Goal: Task Accomplishment & Management: Manage account settings

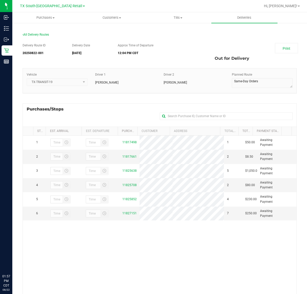
drag, startPoint x: 0, startPoint y: 0, endPoint x: 48, endPoint y: 8, distance: 48.9
click at [48, 9] on div "[GEOGRAPHIC_DATA] [GEOGRAPHIC_DATA] Retail [GEOGRAPHIC_DATA] [GEOGRAPHIC_DATA] …" at bounding box center [52, 6] width 75 height 8
click at [50, 5] on span "TX South-[GEOGRAPHIC_DATA] Retail" at bounding box center [51, 6] width 62 height 5
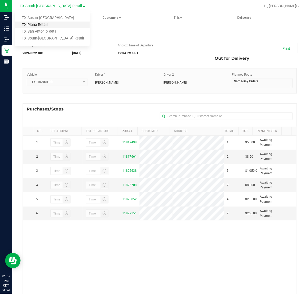
click at [38, 22] on link "TX Plano Retail" at bounding box center [52, 25] width 75 height 7
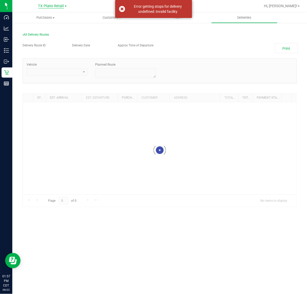
click at [50, 5] on span "TX Plano Retail" at bounding box center [51, 6] width 26 height 5
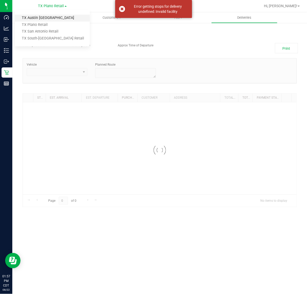
click at [45, 19] on link "TX Austin [GEOGRAPHIC_DATA]" at bounding box center [52, 18] width 75 height 7
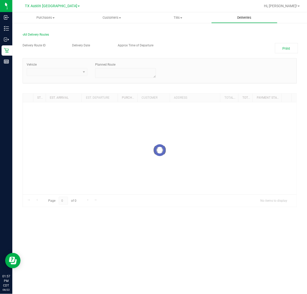
click at [238, 17] on span "Deliveries" at bounding box center [244, 17] width 28 height 5
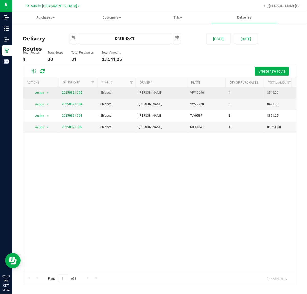
click at [75, 92] on link "20250821-005" at bounding box center [72, 93] width 21 height 4
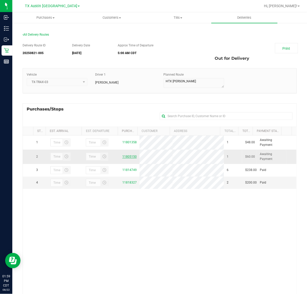
click at [122, 159] on link "11805150" at bounding box center [129, 157] width 14 height 4
click at [51, 7] on span "TX Austin [GEOGRAPHIC_DATA]" at bounding box center [51, 6] width 52 height 5
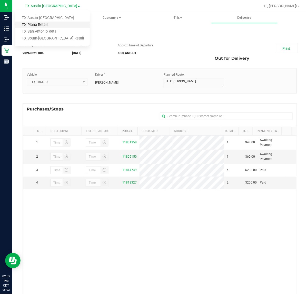
click at [44, 25] on link "TX Plano Retail" at bounding box center [52, 25] width 75 height 7
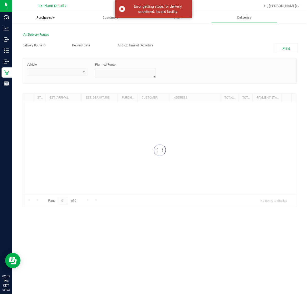
click at [47, 19] on span "Purchases" at bounding box center [45, 17] width 66 height 5
click at [34, 35] on span "Fulfillment" at bounding box center [28, 37] width 32 height 4
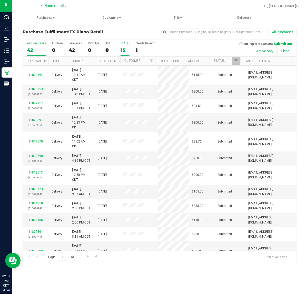
click at [124, 49] on div "15" at bounding box center [125, 50] width 9 height 6
click at [0, 0] on input "[DATE] 15" at bounding box center [0, 0] width 0 height 0
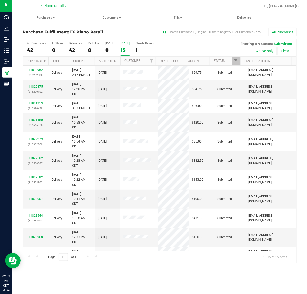
click at [52, 4] on span "TX Plano Retail" at bounding box center [51, 6] width 26 height 5
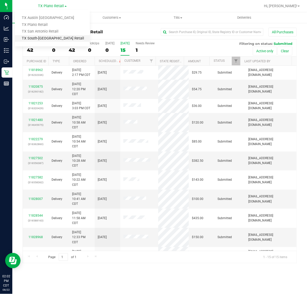
click at [40, 35] on link "TX South-[GEOGRAPHIC_DATA] Retail" at bounding box center [52, 38] width 75 height 7
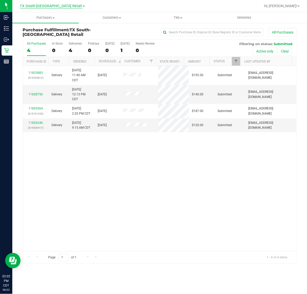
click at [48, 6] on span "TX South-[GEOGRAPHIC_DATA] Retail" at bounding box center [51, 6] width 62 height 5
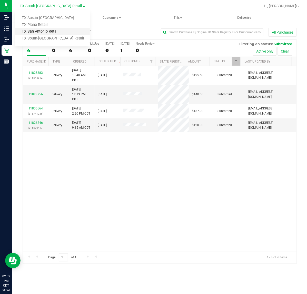
click at [36, 34] on link "TX San Antonio Retail" at bounding box center [52, 31] width 75 height 7
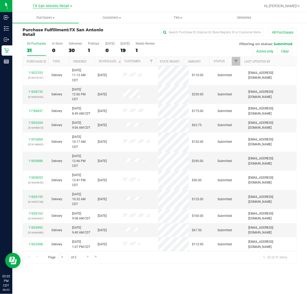
click at [59, 5] on span "TX San Antonio Retail" at bounding box center [51, 6] width 37 height 5
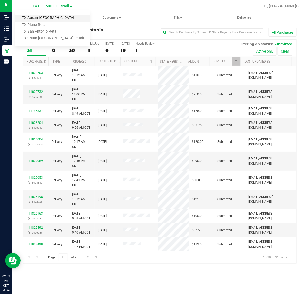
click at [49, 16] on link "TX Austin [GEOGRAPHIC_DATA]" at bounding box center [52, 18] width 75 height 7
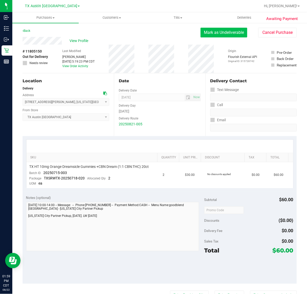
click at [227, 32] on button "Mark as Undeliverable" at bounding box center [224, 33] width 47 height 10
click at [219, 36] on button "Mark as Packed" at bounding box center [228, 33] width 38 height 10
click at [219, 36] on button "Send Back to Created" at bounding box center [224, 33] width 45 height 10
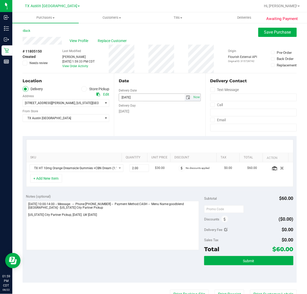
click at [186, 98] on span "select" at bounding box center [188, 97] width 4 height 4
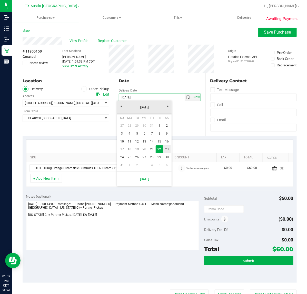
click at [164, 148] on link "23" at bounding box center [166, 149] width 7 height 8
type input "08/23/2025"
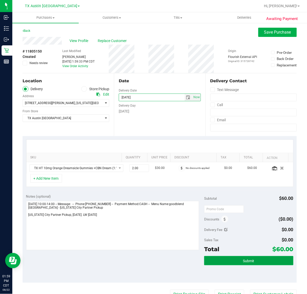
click at [263, 263] on button "Submit" at bounding box center [248, 260] width 89 height 9
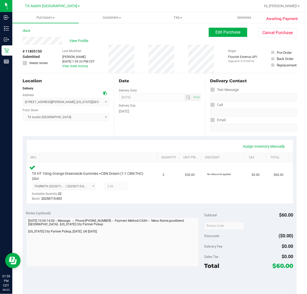
scroll to position [64, 0]
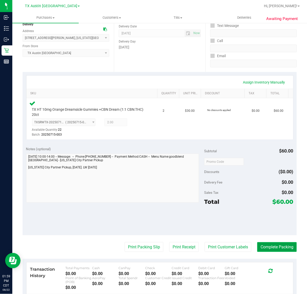
click at [260, 243] on button "Complete Packing" at bounding box center [277, 247] width 40 height 10
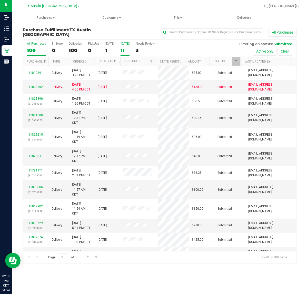
click at [121, 45] on div "[DATE]" at bounding box center [125, 44] width 9 height 4
click at [0, 0] on input "Tomorrow 11" at bounding box center [0, 0] width 0 height 0
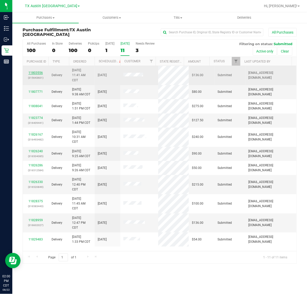
click at [32, 73] on link "11803556" at bounding box center [35, 73] width 14 height 4
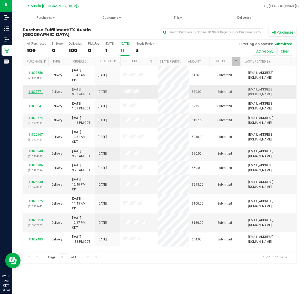
click at [34, 90] on link "11807771" at bounding box center [35, 92] width 14 height 4
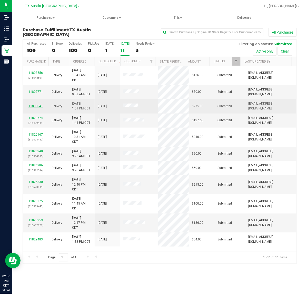
click at [38, 106] on link "11808041" at bounding box center [35, 106] width 14 height 4
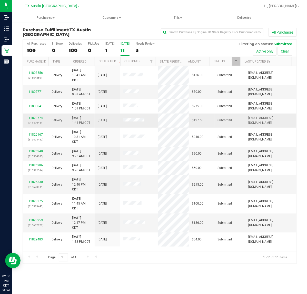
click at [37, 116] on div "11823774 (316409441)" at bounding box center [35, 121] width 19 height 10
click at [37, 118] on link "11823774" at bounding box center [35, 118] width 14 height 4
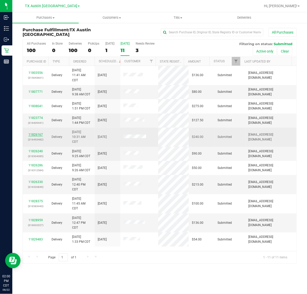
click at [35, 135] on link "11826167" at bounding box center [35, 135] width 14 height 4
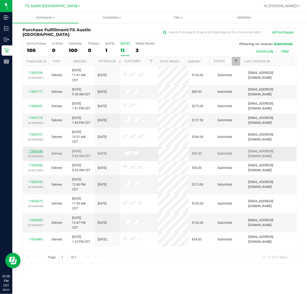
click at [39, 152] on link "11826240" at bounding box center [35, 152] width 14 height 4
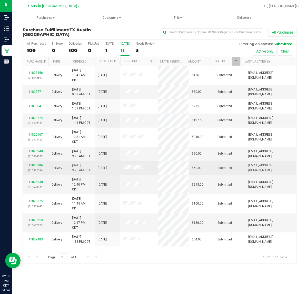
click at [35, 166] on link "11826286" at bounding box center [35, 166] width 14 height 4
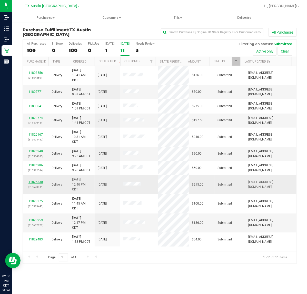
click at [35, 184] on link "11826330" at bounding box center [35, 182] width 14 height 4
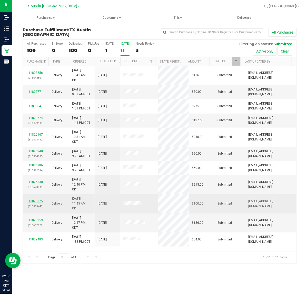
click at [35, 203] on link "11828375" at bounding box center [35, 202] width 14 height 4
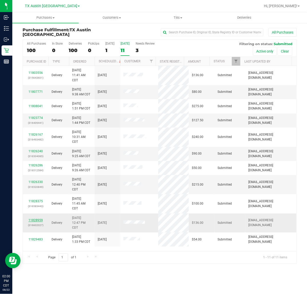
click at [36, 220] on link "11828959" at bounding box center [35, 221] width 14 height 4
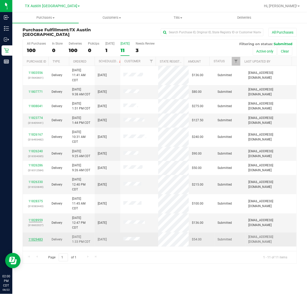
click at [38, 239] on link "11829483" at bounding box center [35, 240] width 14 height 4
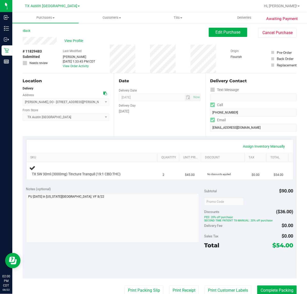
click at [131, 134] on div "Date Delivery Date 08/23/2025 Now 08/23/2025 07:00 AM Now Delivery Day Saturday" at bounding box center [159, 104] width 91 height 63
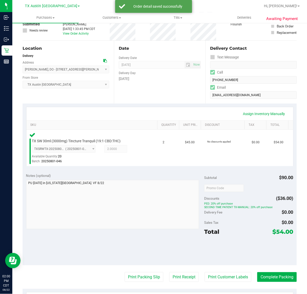
scroll to position [64, 0]
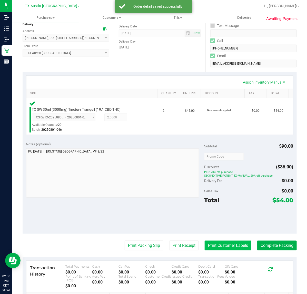
click at [230, 247] on button "Print Customer Labels" at bounding box center [228, 246] width 47 height 10
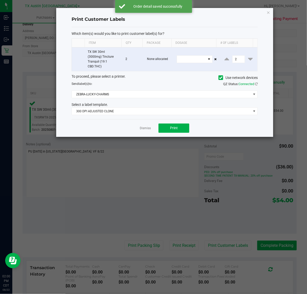
click at [163, 116] on div "Which item(s) would you like to print customer label(s) for? Item Qty Package D…" at bounding box center [165, 73] width 186 height 92
click at [164, 112] on span "300 DPI ADJUSTED CLONE" at bounding box center [161, 111] width 179 height 7
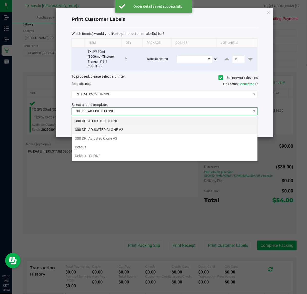
scroll to position [8, 186]
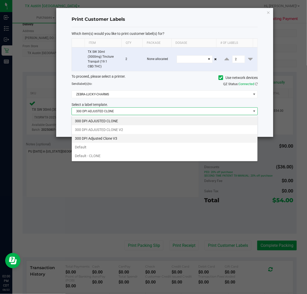
click at [152, 136] on li "300 DPI Adjusted Clone V3" at bounding box center [165, 138] width 186 height 9
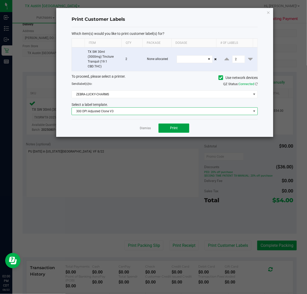
click at [176, 126] on span "Print" at bounding box center [174, 128] width 8 height 4
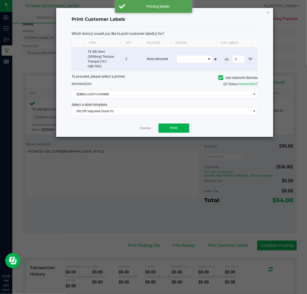
click at [143, 126] on app-cancel-button "Dismiss" at bounding box center [145, 127] width 11 height 5
click at [144, 127] on link "Dismiss" at bounding box center [145, 128] width 11 height 4
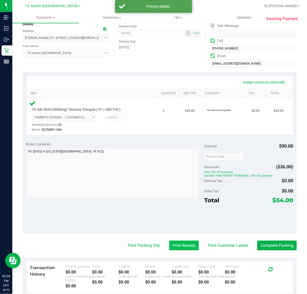
click at [170, 247] on button "Print Receipt" at bounding box center [184, 246] width 30 height 10
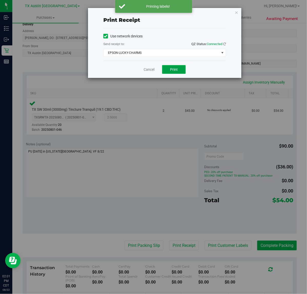
click at [171, 70] on span "Print" at bounding box center [174, 69] width 8 height 4
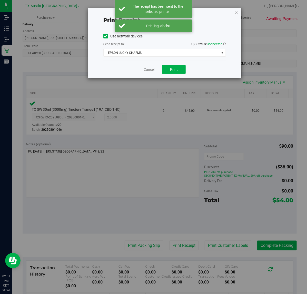
click at [144, 69] on link "Cancel" at bounding box center [149, 69] width 11 height 5
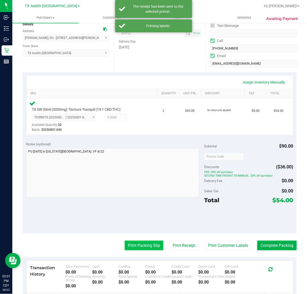
click at [133, 241] on button "Print Packing Slip" at bounding box center [144, 246] width 39 height 10
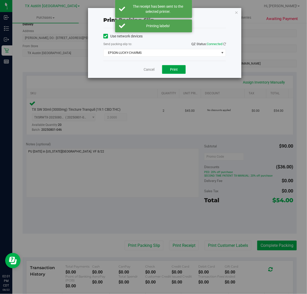
click at [175, 71] on span "Print" at bounding box center [174, 69] width 8 height 4
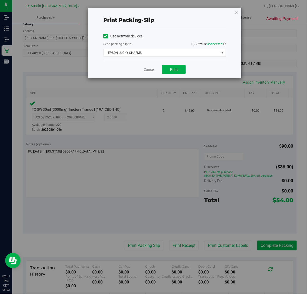
click at [150, 72] on link "Cancel" at bounding box center [149, 69] width 11 height 5
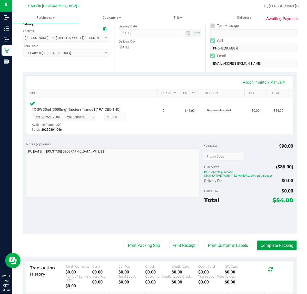
click at [283, 250] on button "Complete Packing" at bounding box center [277, 246] width 40 height 10
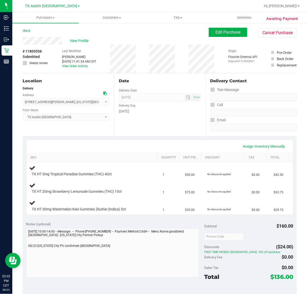
click at [159, 117] on div "Date Delivery Date 08/23/2025 Now 08/23/2025 07:00 AM Now Delivery Day Saturday" at bounding box center [159, 104] width 91 height 63
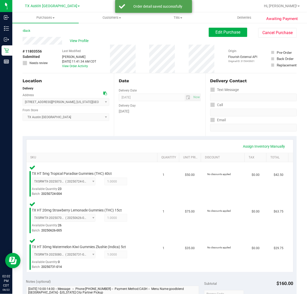
scroll to position [96, 0]
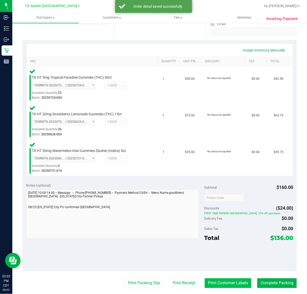
click at [227, 283] on button "Print Customer Labels" at bounding box center [228, 284] width 47 height 10
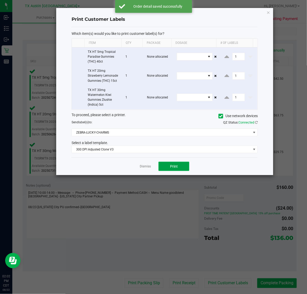
click at [166, 166] on button "Print" at bounding box center [174, 166] width 31 height 9
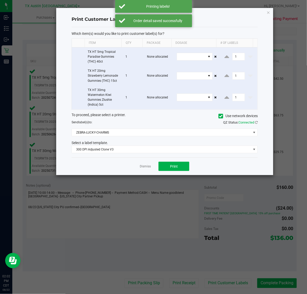
drag, startPoint x: 151, startPoint y: 168, endPoint x: 147, endPoint y: 174, distance: 7.4
click at [151, 169] on div "Dismiss Print" at bounding box center [165, 167] width 186 height 18
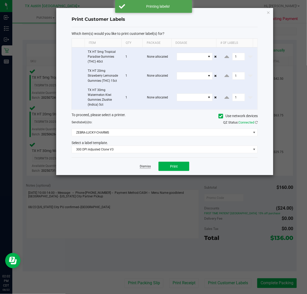
click at [146, 168] on link "Dismiss" at bounding box center [145, 166] width 11 height 4
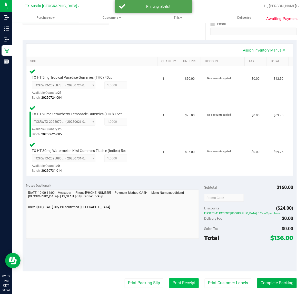
click at [172, 286] on button "Print Receipt" at bounding box center [184, 284] width 30 height 10
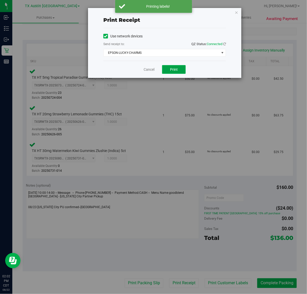
click at [168, 71] on button "Print" at bounding box center [174, 69] width 24 height 9
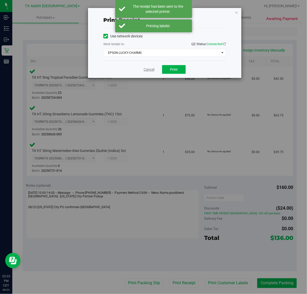
click at [152, 72] on div "Cancel Print" at bounding box center [164, 69] width 123 height 17
click at [152, 71] on link "Cancel" at bounding box center [149, 69] width 11 height 5
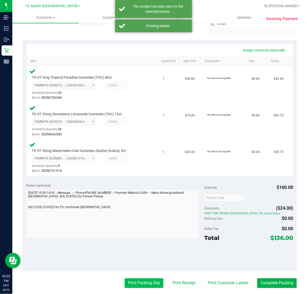
click at [132, 285] on button "Print Packing Slip" at bounding box center [144, 284] width 39 height 10
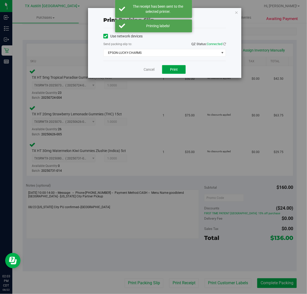
click at [167, 71] on button "Print" at bounding box center [174, 69] width 24 height 9
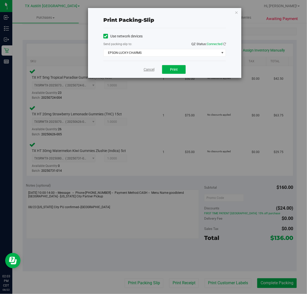
click at [150, 69] on link "Cancel" at bounding box center [149, 69] width 11 height 5
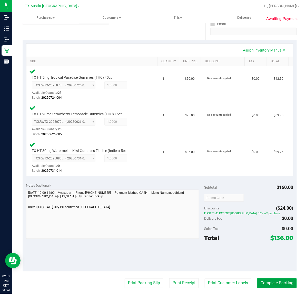
click at [273, 279] on button "Complete Packing" at bounding box center [277, 284] width 40 height 10
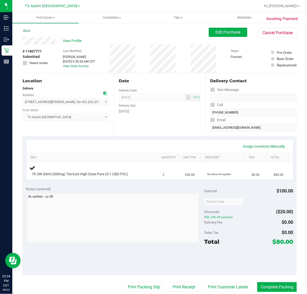
click at [198, 186] on div "Notes (optional) Subtotal $100.00 Discounts ($20.00) PED: 20% off purchase Deli…" at bounding box center [160, 229] width 274 height 92
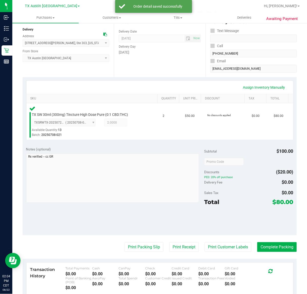
scroll to position [57, 0]
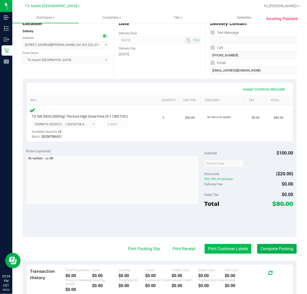
click at [229, 248] on button "Print Customer Labels" at bounding box center [228, 249] width 47 height 10
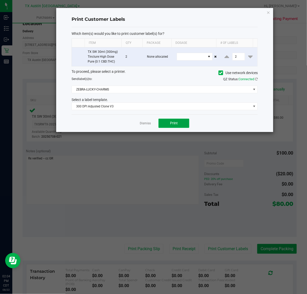
click at [174, 124] on span "Print" at bounding box center [174, 123] width 8 height 4
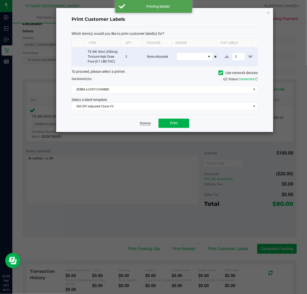
click at [144, 124] on link "Dismiss" at bounding box center [145, 123] width 11 height 4
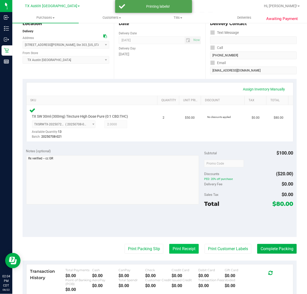
click at [183, 249] on button "Print Receipt" at bounding box center [184, 249] width 30 height 10
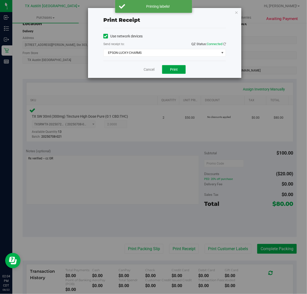
click at [172, 67] on span "Print" at bounding box center [174, 69] width 8 height 4
click at [145, 71] on link "Cancel" at bounding box center [147, 69] width 11 height 5
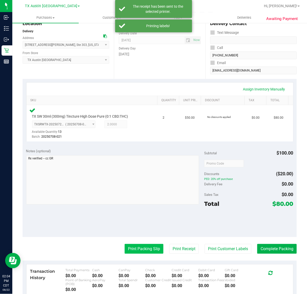
click at [139, 253] on button "Print Packing Slip" at bounding box center [144, 249] width 39 height 10
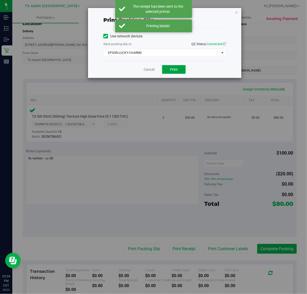
click at [171, 67] on button "Print" at bounding box center [174, 69] width 24 height 9
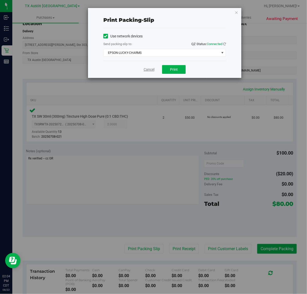
click at [152, 69] on link "Cancel" at bounding box center [149, 69] width 11 height 5
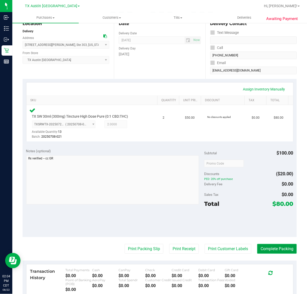
click at [268, 250] on button "Complete Packing" at bounding box center [277, 249] width 40 height 10
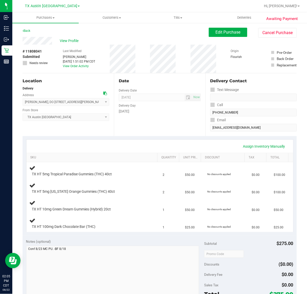
click at [164, 150] on div "Assign Inventory Manually" at bounding box center [160, 146] width 258 height 9
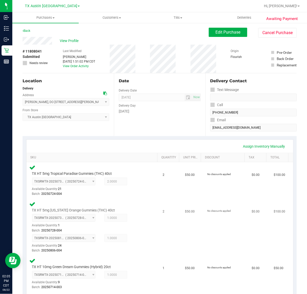
scroll to position [160, 0]
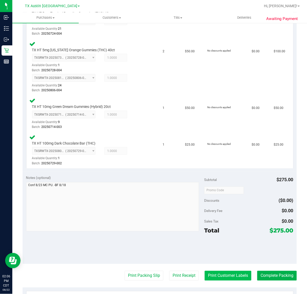
click at [227, 277] on button "Print Customer Labels" at bounding box center [228, 276] width 47 height 10
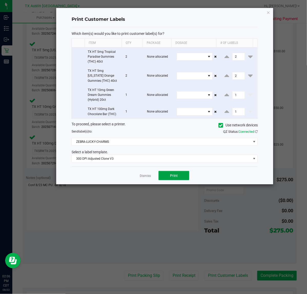
click at [171, 178] on span "Print" at bounding box center [174, 176] width 8 height 4
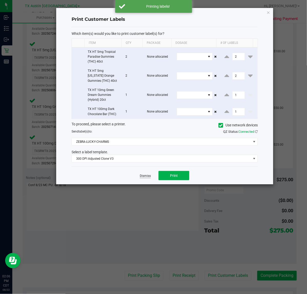
drag, startPoint x: 152, startPoint y: 179, endPoint x: 145, endPoint y: 179, distance: 6.7
click at [149, 179] on div "Dismiss Print" at bounding box center [165, 176] width 186 height 18
click at [145, 178] on link "Dismiss" at bounding box center [145, 176] width 11 height 4
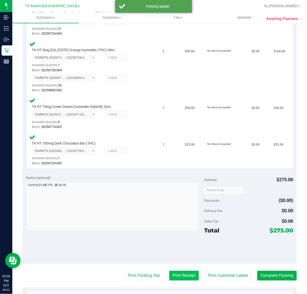
click at [175, 272] on button "Print Receipt" at bounding box center [184, 276] width 30 height 10
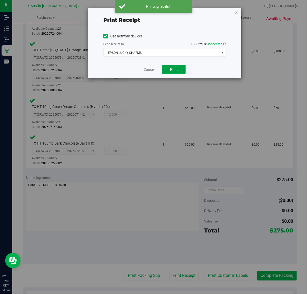
click at [173, 70] on span "Print" at bounding box center [174, 69] width 8 height 4
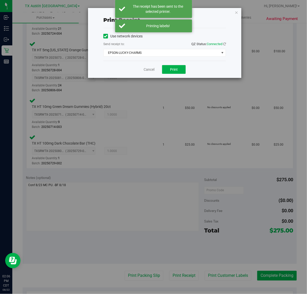
click at [139, 67] on div "Cancel Print" at bounding box center [164, 69] width 123 height 17
click at [155, 70] on div "Cancel Print" at bounding box center [164, 69] width 123 height 17
click at [151, 71] on link "Cancel" at bounding box center [149, 69] width 11 height 5
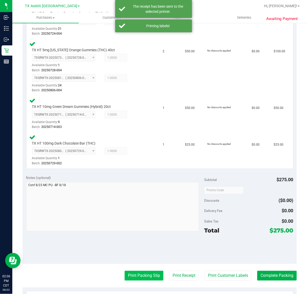
click at [139, 277] on button "Print Packing Slip" at bounding box center [144, 276] width 39 height 10
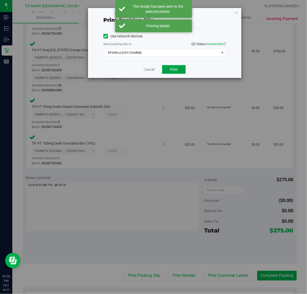
click at [177, 70] on span "Print" at bounding box center [174, 69] width 8 height 4
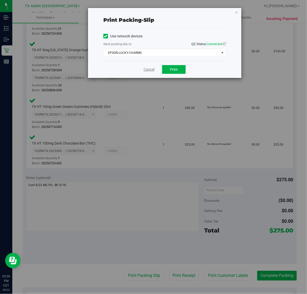
click at [151, 70] on link "Cancel" at bounding box center [149, 69] width 11 height 5
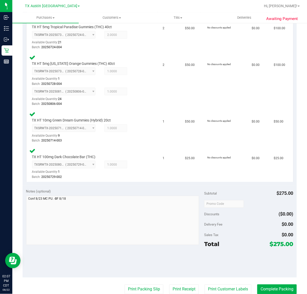
scroll to position [147, 0]
click at [269, 289] on button "Complete Packing" at bounding box center [277, 290] width 40 height 10
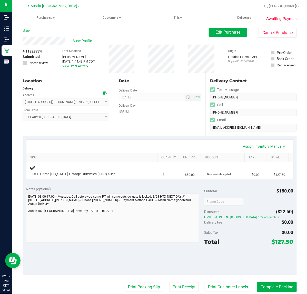
click at [170, 124] on div "Date Delivery Date [DATE] Now [DATE] 07:00 AM Now Delivery Day [DATE]" at bounding box center [159, 104] width 91 height 63
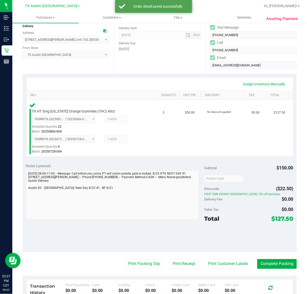
scroll to position [64, 0]
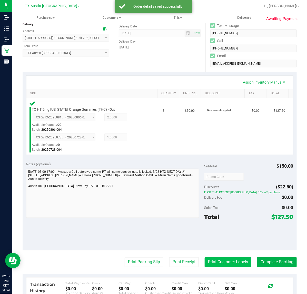
click at [211, 267] on button "Print Customer Labels" at bounding box center [228, 263] width 47 height 10
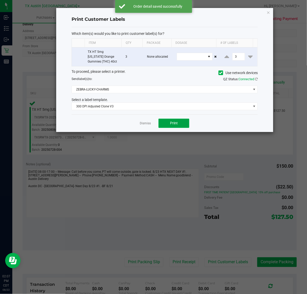
click at [164, 125] on button "Print" at bounding box center [174, 123] width 31 height 9
click at [145, 122] on link "Dismiss" at bounding box center [145, 123] width 11 height 4
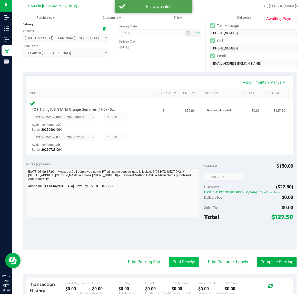
click at [164, 256] on purchase-details "Back Edit Purchase Cancel Purchase View Profile # 11823774 Submitted Needs revi…" at bounding box center [160, 169] width 274 height 411
click at [169, 260] on button "Print Receipt" at bounding box center [184, 263] width 30 height 10
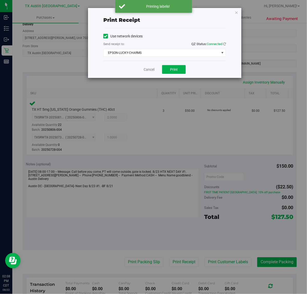
click at [168, 75] on div "Cancel Print" at bounding box center [164, 69] width 123 height 17
click at [168, 67] on button "Print" at bounding box center [174, 69] width 24 height 9
click at [145, 69] on link "Cancel" at bounding box center [147, 69] width 11 height 5
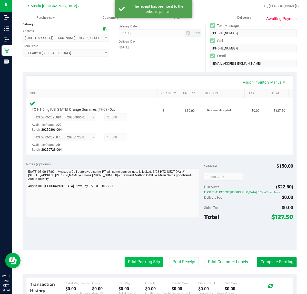
click at [140, 265] on button "Print Packing Slip" at bounding box center [144, 263] width 39 height 10
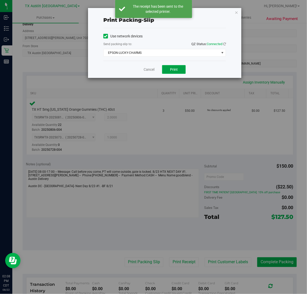
click at [176, 66] on button "Print" at bounding box center [174, 69] width 24 height 9
click at [146, 70] on link "Cancel" at bounding box center [149, 69] width 11 height 5
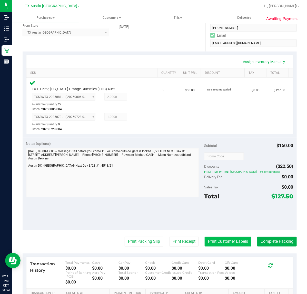
scroll to position [96, 0]
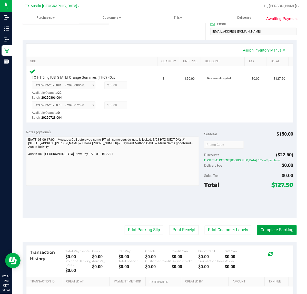
click at [263, 230] on button "Complete Packing" at bounding box center [277, 231] width 40 height 10
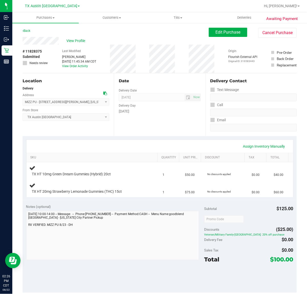
click at [173, 124] on div "Date Delivery Date [DATE] Now [DATE] 07:00 AM Now Delivery Day [DATE]" at bounding box center [159, 104] width 91 height 63
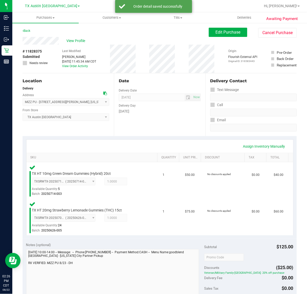
scroll to position [64, 0]
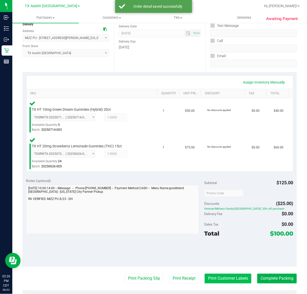
click at [218, 277] on button "Print Customer Labels" at bounding box center [228, 279] width 47 height 10
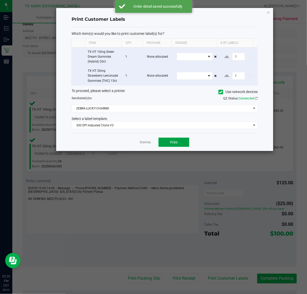
click at [181, 144] on button "Print" at bounding box center [174, 142] width 31 height 9
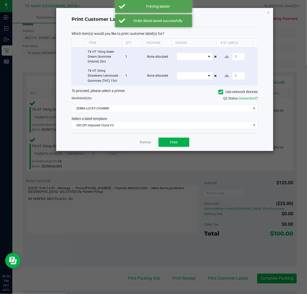
click at [151, 140] on div "Dismiss Print" at bounding box center [165, 142] width 186 height 18
click at [148, 140] on app-cancel-button "Dismiss" at bounding box center [145, 142] width 11 height 5
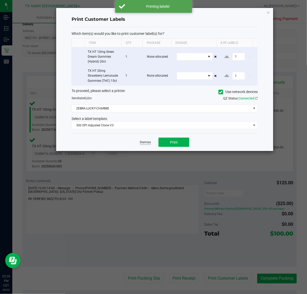
click at [148, 144] on link "Dismiss" at bounding box center [145, 142] width 11 height 4
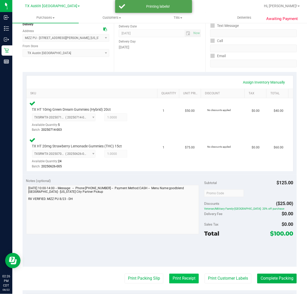
click at [179, 279] on button "Print Receipt" at bounding box center [184, 279] width 30 height 10
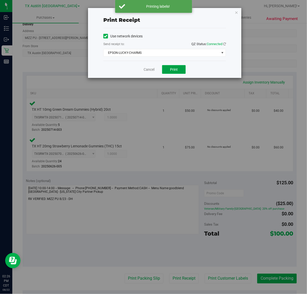
click at [173, 74] on button "Print" at bounding box center [174, 69] width 24 height 9
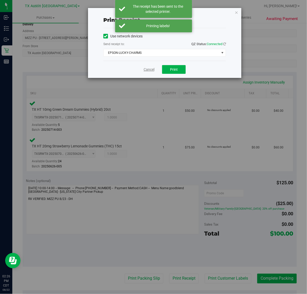
click at [148, 69] on link "Cancel" at bounding box center [149, 69] width 11 height 5
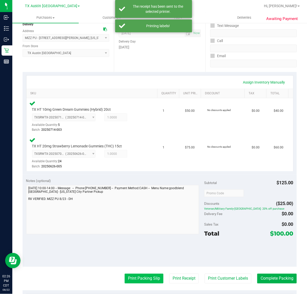
click at [137, 277] on button "Print Packing Slip" at bounding box center [144, 279] width 39 height 10
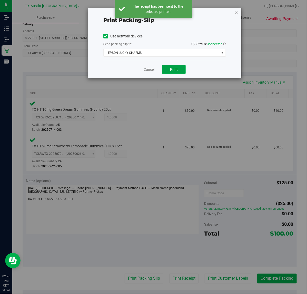
click at [166, 71] on button "Print" at bounding box center [174, 69] width 24 height 9
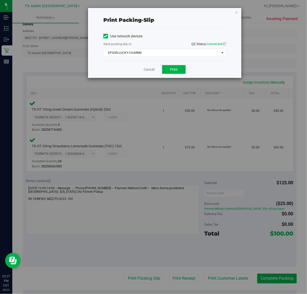
click at [149, 74] on div "Cancel Print" at bounding box center [164, 69] width 123 height 17
click at [149, 72] on link "Cancel" at bounding box center [149, 69] width 11 height 5
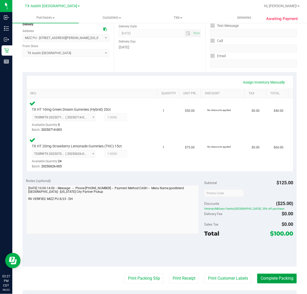
click at [288, 279] on button "Complete Packing" at bounding box center [277, 279] width 40 height 10
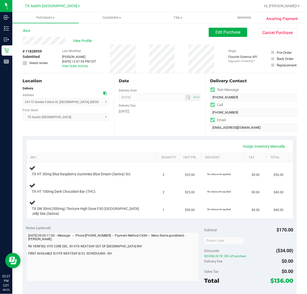
click at [128, 136] on div "Assign Inventory Manually SKU Quantity Unit Price Discount Tax Total TX HT 30mg…" at bounding box center [160, 179] width 274 height 86
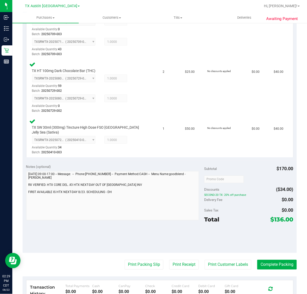
scroll to position [160, 0]
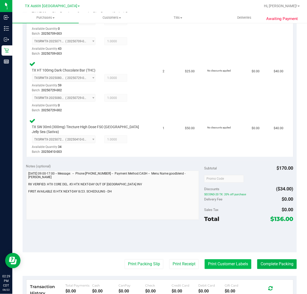
click at [226, 260] on button "Print Customer Labels" at bounding box center [228, 265] width 47 height 10
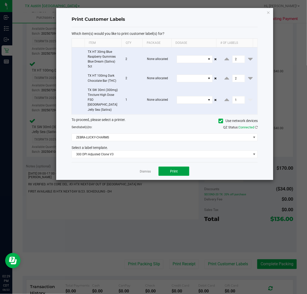
click at [174, 169] on span "Print" at bounding box center [174, 171] width 8 height 4
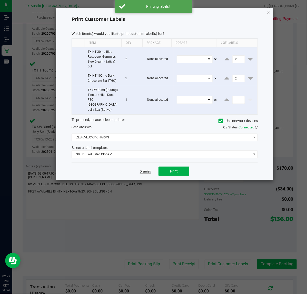
click at [149, 170] on link "Dismiss" at bounding box center [145, 172] width 11 height 4
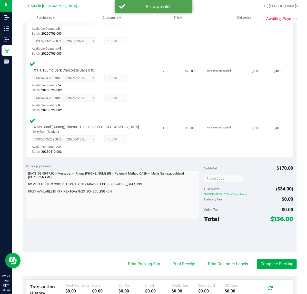
drag, startPoint x: 177, startPoint y: 255, endPoint x: 179, endPoint y: 121, distance: 134.5
click at [178, 253] on purchase-details "Back Edit Purchase Cancel Purchase View Profile # 11828959 Submitted Needs revi…" at bounding box center [160, 121] width 274 height 509
click at [182, 261] on button "Print Receipt" at bounding box center [184, 265] width 30 height 10
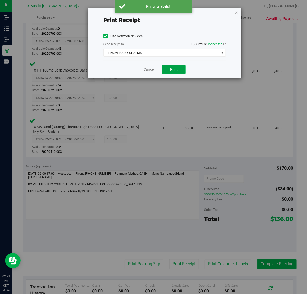
click at [169, 67] on button "Print" at bounding box center [174, 69] width 24 height 9
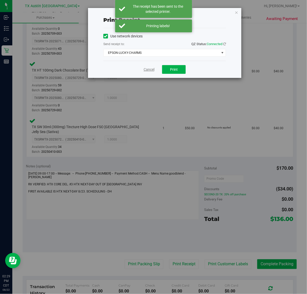
click at [152, 70] on link "Cancel" at bounding box center [149, 69] width 11 height 5
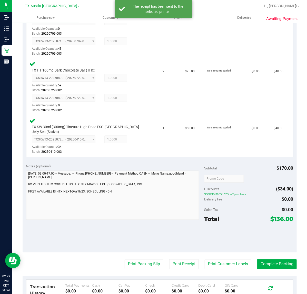
click at [138, 267] on purchase-details "Back Edit Purchase Cancel Purchase View Profile # 11828959 Submitted Needs revi…" at bounding box center [160, 121] width 274 height 509
click at [140, 260] on button "Print Packing Slip" at bounding box center [144, 265] width 39 height 10
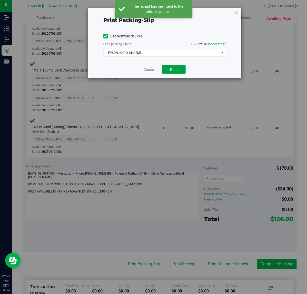
click at [169, 74] on button "Print" at bounding box center [174, 69] width 24 height 9
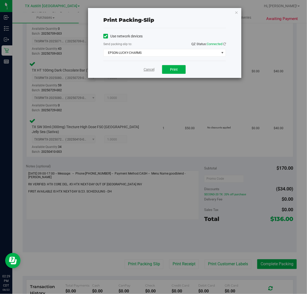
click at [150, 70] on link "Cancel" at bounding box center [149, 69] width 11 height 5
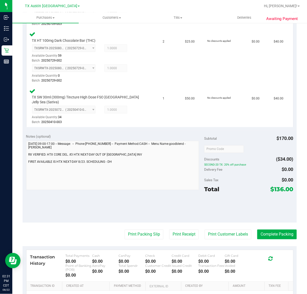
scroll to position [232, 0]
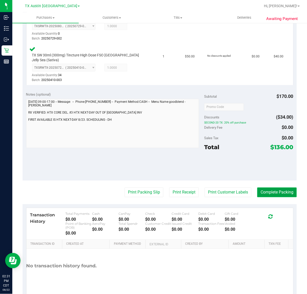
click at [266, 188] on button "Complete Packing" at bounding box center [277, 193] width 40 height 10
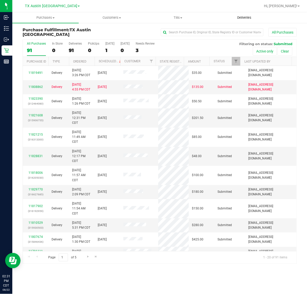
click at [250, 18] on span "Deliveries" at bounding box center [244, 17] width 28 height 5
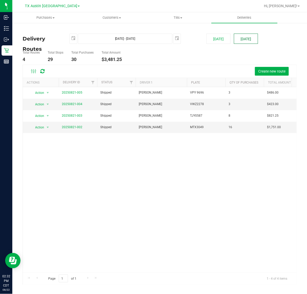
click at [248, 41] on button "[DATE]" at bounding box center [246, 39] width 24 height 10
type input "Aug 23, 2025 - Aug 23, 2025"
type input "2025-08-23"
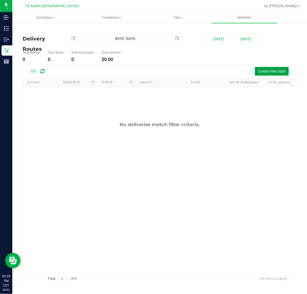
click at [270, 71] on span "Create new route" at bounding box center [271, 71] width 27 height 4
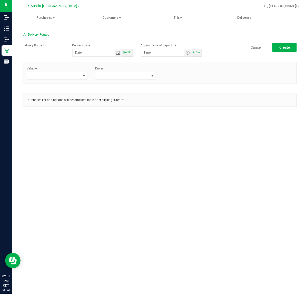
click at [119, 51] on span "Toggle calendar" at bounding box center [118, 53] width 4 height 4
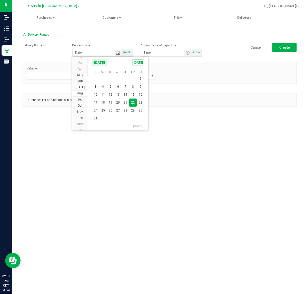
drag, startPoint x: 141, startPoint y: 103, endPoint x: 149, endPoint y: 100, distance: 8.5
click at [141, 103] on span "23" at bounding box center [140, 103] width 7 height 8
type input "[DATE]"
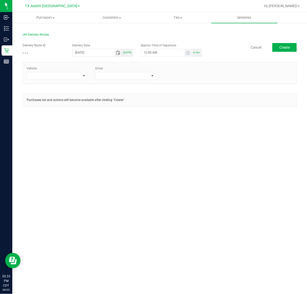
click at [186, 50] on span "Toggle time list" at bounding box center [187, 52] width 7 height 7
click at [173, 154] on button "Set" at bounding box center [178, 152] width 19 height 11
type input "5:00 AM"
click at [85, 77] on span at bounding box center [84, 76] width 4 height 4
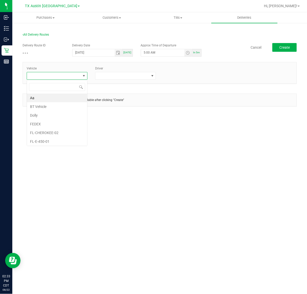
scroll to position [8, 61]
type input "tx"
click at [69, 140] on li "TX-Trax-04" at bounding box center [57, 140] width 60 height 9
click at [115, 77] on span at bounding box center [122, 75] width 54 height 7
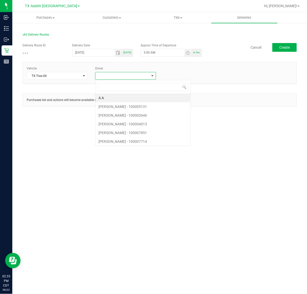
scroll to position [8, 61]
type input "cala"
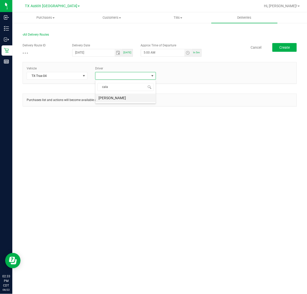
click at [118, 95] on li "Jade Calabro" at bounding box center [125, 98] width 60 height 9
click at [292, 51] on button "Create" at bounding box center [284, 47] width 24 height 9
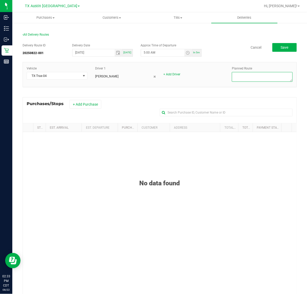
click at [249, 75] on textarea at bounding box center [262, 77] width 61 height 10
type textarea "HTX NXT DAY-DEL (Austin DC)"
click at [95, 100] on button "+ Add Purchase" at bounding box center [86, 104] width 32 height 9
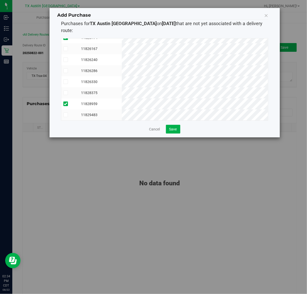
scroll to position [64, 0]
click at [178, 125] on button "Save" at bounding box center [173, 129] width 14 height 9
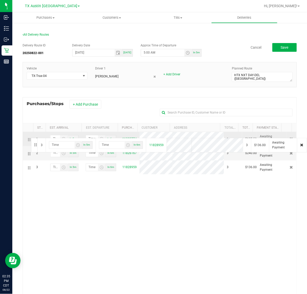
drag, startPoint x: 29, startPoint y: 168, endPoint x: 30, endPoint y: 138, distance: 30.8
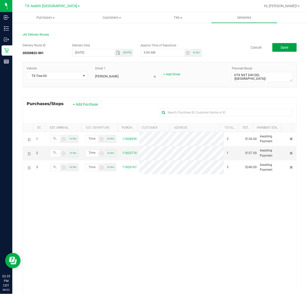
click at [281, 44] on button "Save" at bounding box center [284, 47] width 24 height 9
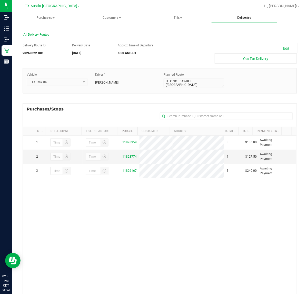
click at [253, 18] on span "Deliveries" at bounding box center [244, 17] width 28 height 5
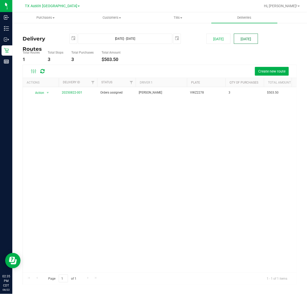
click at [244, 42] on button "[DATE]" at bounding box center [246, 39] width 24 height 10
click at [280, 69] on button "Create new route" at bounding box center [272, 71] width 34 height 9
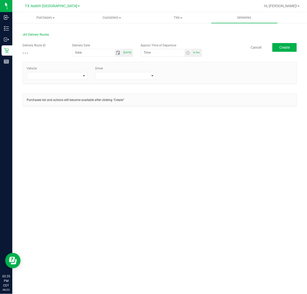
click at [118, 53] on span "Toggle calendar" at bounding box center [118, 53] width 4 height 4
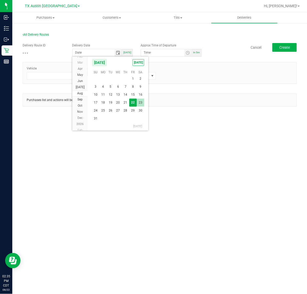
click at [141, 101] on span "23" at bounding box center [140, 103] width 7 height 8
type input "08/23/2025"
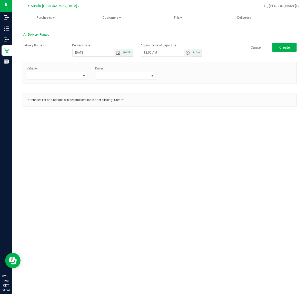
click at [186, 54] on span "Toggle time list" at bounding box center [188, 53] width 4 height 4
click at [176, 150] on button "Set" at bounding box center [178, 152] width 19 height 11
type input "5:00 AM"
click at [82, 76] on span at bounding box center [84, 76] width 4 height 4
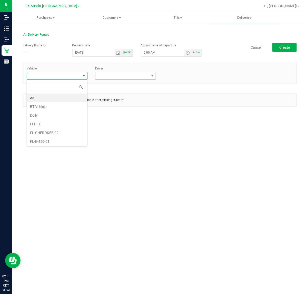
scroll to position [8, 61]
type input "tx"
click at [49, 139] on li "TX-Trax-04" at bounding box center [57, 140] width 60 height 9
click at [117, 72] on span at bounding box center [122, 75] width 54 height 7
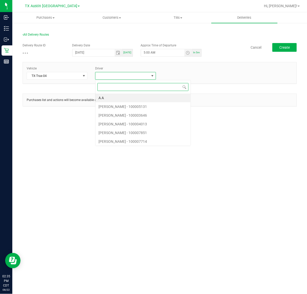
scroll to position [8, 61]
type input "cala"
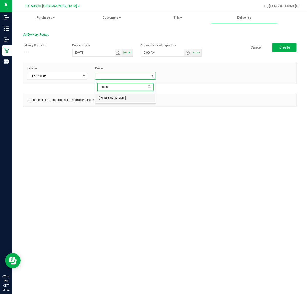
click at [120, 94] on li "Jade Calabro" at bounding box center [125, 98] width 60 height 9
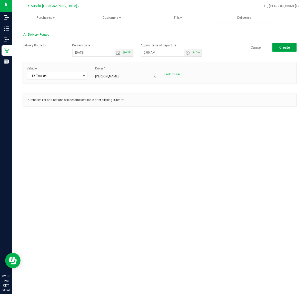
click at [296, 52] on button "Create" at bounding box center [284, 47] width 24 height 9
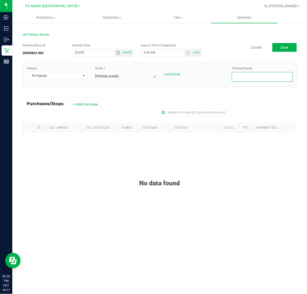
click at [246, 74] on textarea at bounding box center [262, 77] width 61 height 10
type textarea "MIZZ City PU--HTX (Austin DC)"
click at [80, 105] on button "+ Add Purchase" at bounding box center [86, 104] width 32 height 9
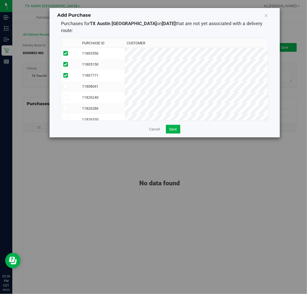
click at [125, 81] on td "11808041" at bounding box center [102, 86] width 45 height 11
click at [125, 92] on td "11826240" at bounding box center [102, 97] width 45 height 11
click at [125, 103] on td "11826286" at bounding box center [102, 108] width 45 height 11
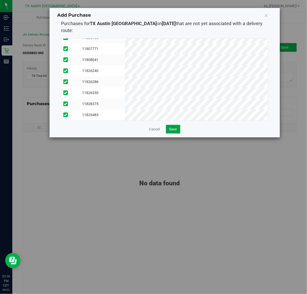
click at [174, 126] on button "Save" at bounding box center [173, 129] width 14 height 9
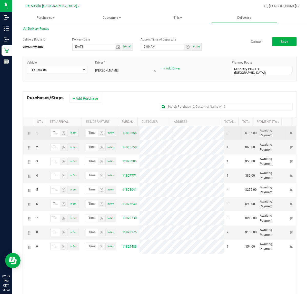
scroll to position [0, 0]
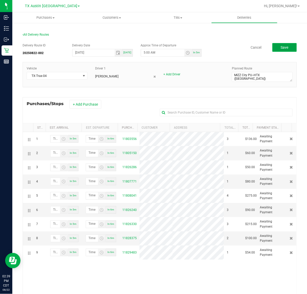
click at [280, 45] on button "Save" at bounding box center [284, 47] width 24 height 9
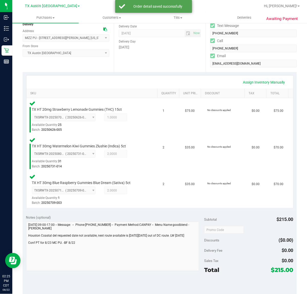
scroll to position [96, 0]
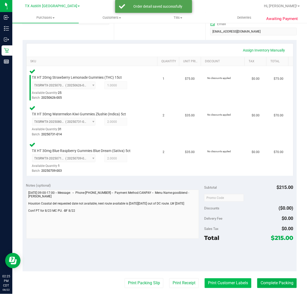
click at [226, 279] on button "Print Customer Labels" at bounding box center [228, 284] width 47 height 10
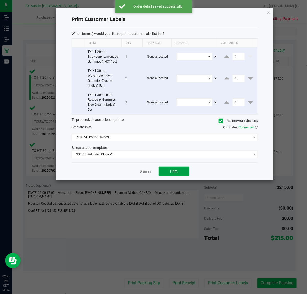
click at [167, 171] on button "Print" at bounding box center [174, 171] width 31 height 9
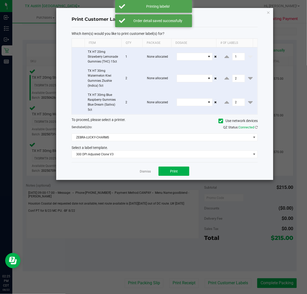
click at [146, 175] on div "Dismiss Print" at bounding box center [165, 171] width 186 height 18
click at [148, 172] on link "Dismiss" at bounding box center [145, 172] width 11 height 4
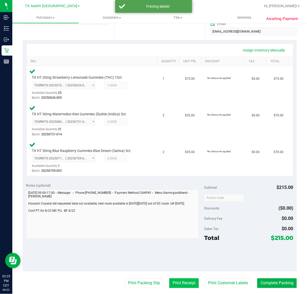
click at [169, 279] on button "Print Receipt" at bounding box center [184, 284] width 30 height 10
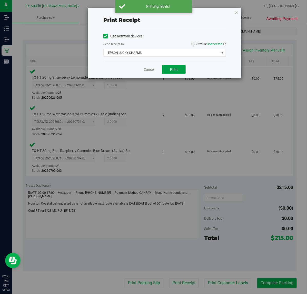
click at [170, 71] on span "Print" at bounding box center [174, 69] width 8 height 4
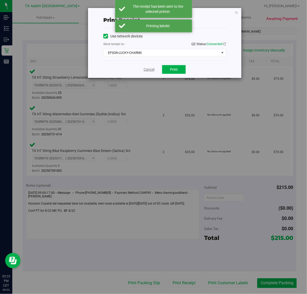
click at [149, 70] on link "Cancel" at bounding box center [149, 69] width 11 height 5
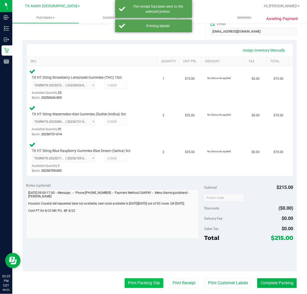
click at [149, 283] on button "Print Packing Slip" at bounding box center [144, 284] width 39 height 10
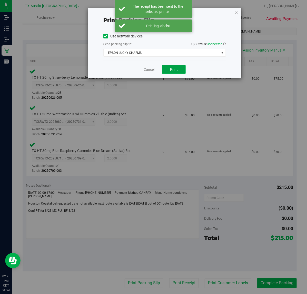
click at [163, 72] on button "Print" at bounding box center [174, 69] width 24 height 9
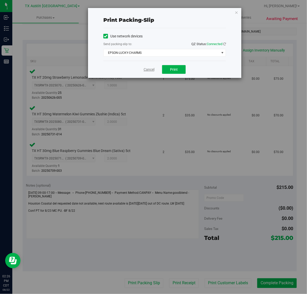
click at [146, 70] on link "Cancel" at bounding box center [149, 69] width 11 height 5
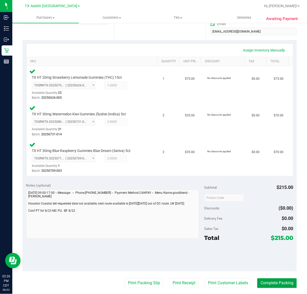
click at [263, 287] on button "Complete Packing" at bounding box center [277, 284] width 40 height 10
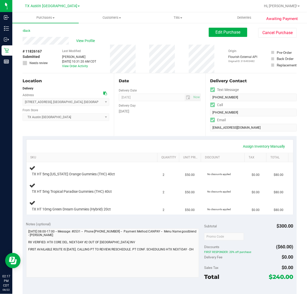
drag, startPoint x: 85, startPoint y: 101, endPoint x: 24, endPoint y: 102, distance: 60.3
click at [24, 102] on span "11019 Cres Light Way , Houston , TX 77043 Select address N.HOUS RTE - 11019 Cre…" at bounding box center [66, 102] width 87 height 8
copy span "11019 Cres Light Way , Houston , TX 77043"
click at [166, 143] on div "Assign Inventory Manually" at bounding box center [160, 146] width 258 height 9
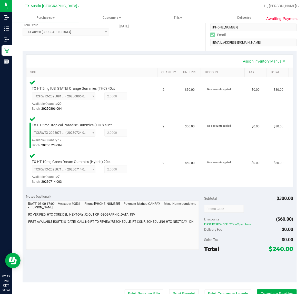
scroll to position [96, 0]
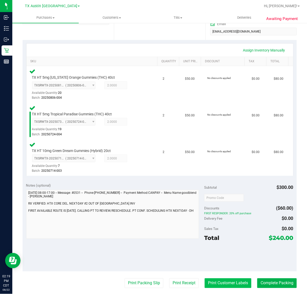
click at [213, 281] on button "Print Customer Labels" at bounding box center [228, 284] width 47 height 10
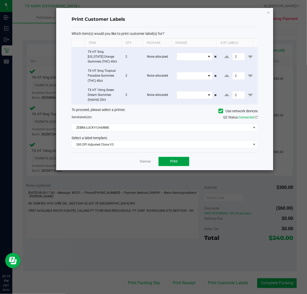
click at [176, 162] on span "Print" at bounding box center [174, 161] width 8 height 4
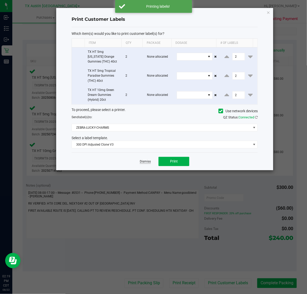
click at [148, 163] on link "Dismiss" at bounding box center [145, 162] width 11 height 4
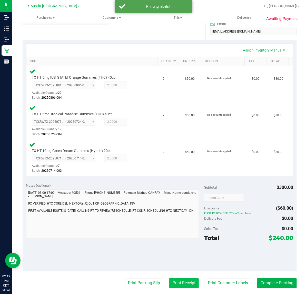
click at [178, 282] on button "Print Receipt" at bounding box center [184, 284] width 30 height 10
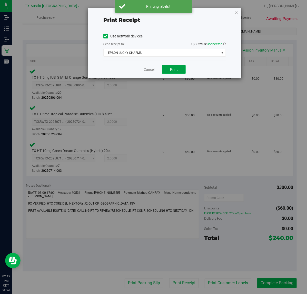
click at [169, 67] on button "Print" at bounding box center [174, 69] width 24 height 9
click at [144, 69] on link "Cancel" at bounding box center [147, 69] width 11 height 5
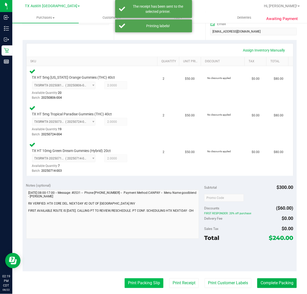
click at [136, 286] on button "Print Packing Slip" at bounding box center [144, 284] width 39 height 10
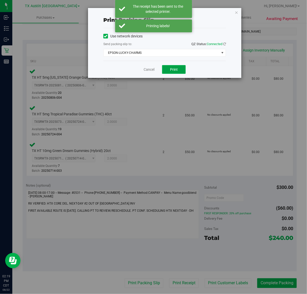
click at [168, 67] on button "Print" at bounding box center [174, 69] width 24 height 9
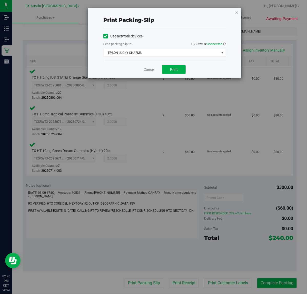
click at [150, 71] on link "Cancel" at bounding box center [149, 69] width 11 height 5
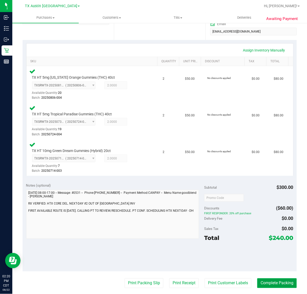
click at [277, 284] on button "Complete Packing" at bounding box center [277, 284] width 40 height 10
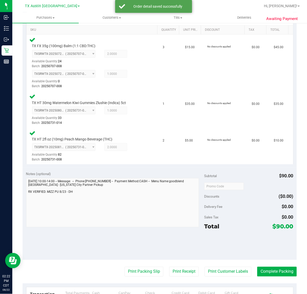
scroll to position [128, 0]
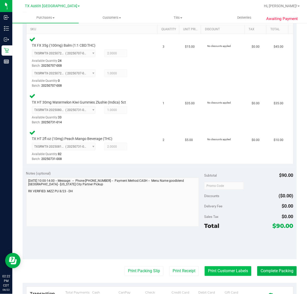
click at [224, 269] on button "Print Customer Labels" at bounding box center [228, 272] width 47 height 10
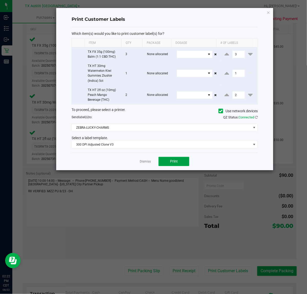
click at [165, 164] on button "Print" at bounding box center [174, 161] width 31 height 9
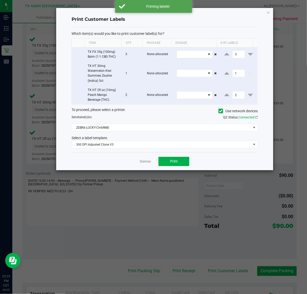
click at [138, 159] on div "Dismiss Print" at bounding box center [165, 162] width 186 height 18
click at [140, 161] on link "Dismiss" at bounding box center [145, 162] width 11 height 4
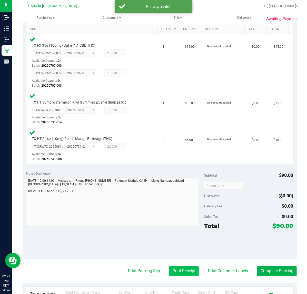
click at [185, 274] on button "Print Receipt" at bounding box center [184, 272] width 30 height 10
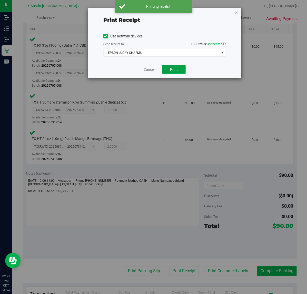
click at [168, 73] on button "Print" at bounding box center [174, 69] width 24 height 9
click at [155, 74] on div "Cancel Print" at bounding box center [164, 69] width 123 height 17
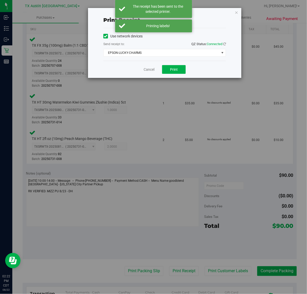
click at [143, 69] on div "Cancel Print" at bounding box center [164, 69] width 123 height 17
click at [144, 68] on link "Cancel" at bounding box center [149, 69] width 11 height 5
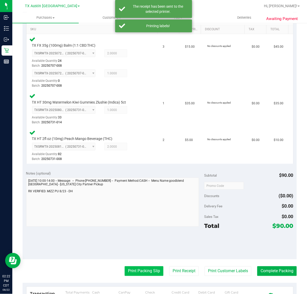
click at [144, 269] on button "Print Packing Slip" at bounding box center [144, 272] width 39 height 10
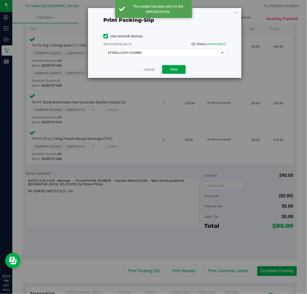
click at [172, 69] on span "Print" at bounding box center [174, 69] width 8 height 4
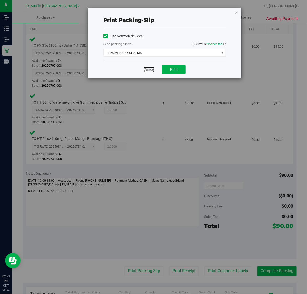
click at [146, 71] on link "Cancel" at bounding box center [149, 69] width 11 height 5
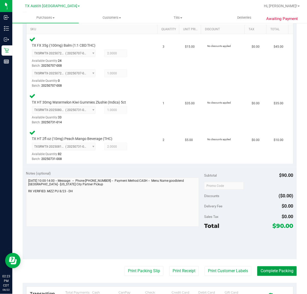
click at [260, 270] on button "Complete Packing" at bounding box center [277, 272] width 40 height 10
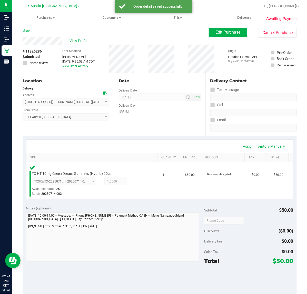
scroll to position [64, 0]
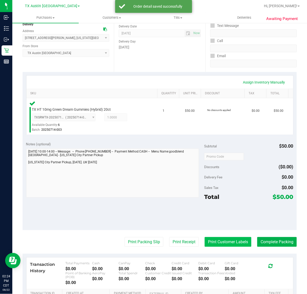
click at [241, 241] on button "Print Customer Labels" at bounding box center [228, 242] width 47 height 10
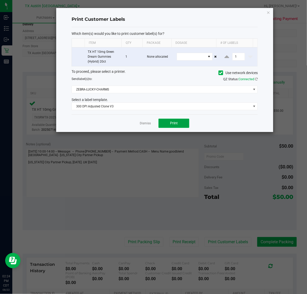
click at [185, 119] on button "Print" at bounding box center [174, 123] width 31 height 9
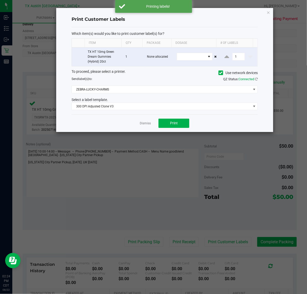
click at [147, 121] on div "Dismiss Print" at bounding box center [165, 123] width 186 height 18
click at [146, 124] on link "Dismiss" at bounding box center [145, 123] width 11 height 4
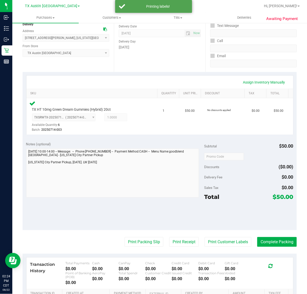
click at [185, 250] on purchase-details "Back Edit Purchase Cancel Purchase View Profile # 11826286 Submitted Needs revi…" at bounding box center [160, 159] width 274 height 390
click at [185, 246] on button "Print Receipt" at bounding box center [184, 242] width 30 height 10
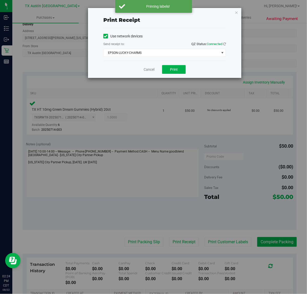
click at [176, 76] on div "Cancel Print" at bounding box center [164, 69] width 123 height 17
click at [177, 67] on button "Print" at bounding box center [174, 69] width 24 height 9
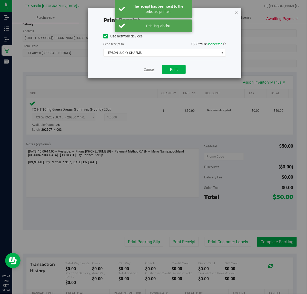
click at [153, 69] on link "Cancel" at bounding box center [149, 69] width 11 height 5
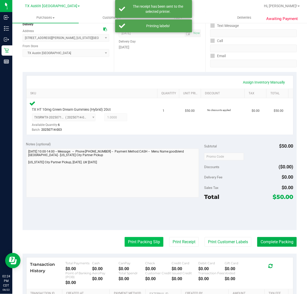
click at [130, 243] on button "Print Packing Slip" at bounding box center [144, 242] width 39 height 10
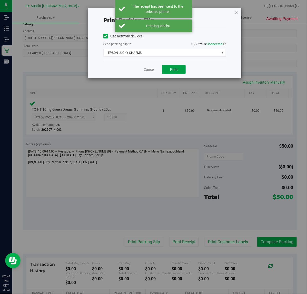
click at [170, 66] on button "Print" at bounding box center [174, 69] width 24 height 9
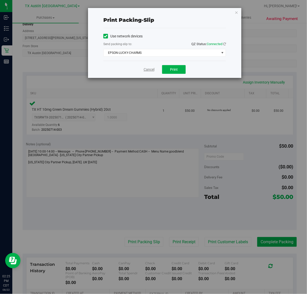
click at [148, 67] on link "Cancel" at bounding box center [149, 69] width 11 height 5
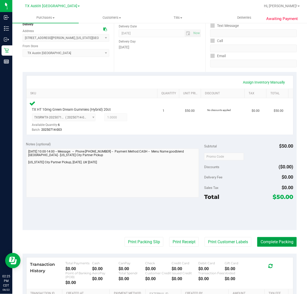
click at [269, 240] on button "Complete Packing" at bounding box center [277, 242] width 40 height 10
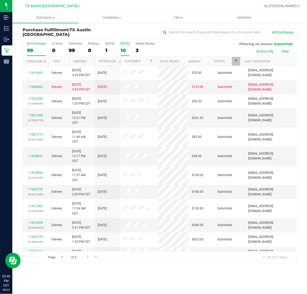
click at [128, 49] on div "10" at bounding box center [125, 50] width 9 height 6
click at [0, 0] on input "[DATE] 10" at bounding box center [0, 0] width 0 height 0
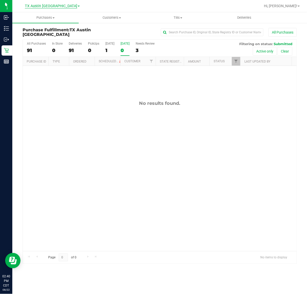
click at [58, 5] on span "TX Austin [GEOGRAPHIC_DATA]" at bounding box center [51, 6] width 52 height 5
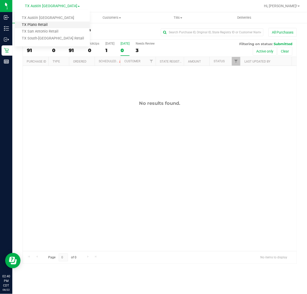
click at [50, 23] on link "TX Plano Retail" at bounding box center [52, 25] width 75 height 7
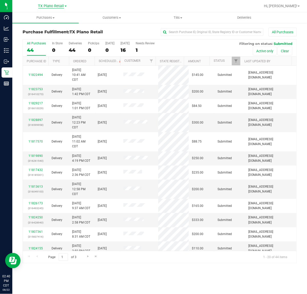
click at [46, 7] on span "TX Plano Retail" at bounding box center [51, 6] width 26 height 5
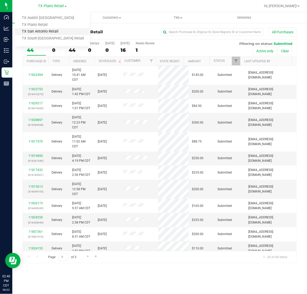
click at [49, 30] on link "TX San Antonio Retail" at bounding box center [52, 31] width 75 height 7
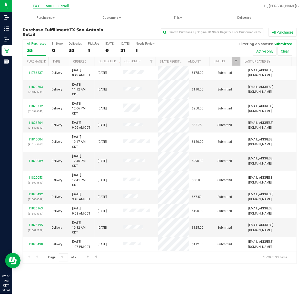
click at [48, 7] on span "TX San Antonio Retail" at bounding box center [51, 6] width 37 height 5
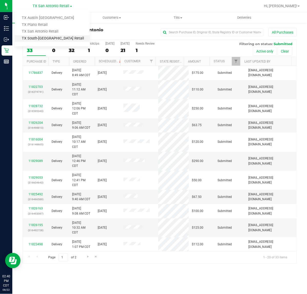
click at [45, 37] on link "TX South-[GEOGRAPHIC_DATA] Retail" at bounding box center [52, 38] width 75 height 7
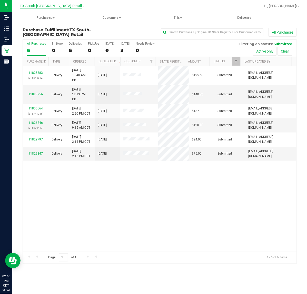
click at [53, 5] on span "TX South-[GEOGRAPHIC_DATA] Retail" at bounding box center [51, 6] width 62 height 5
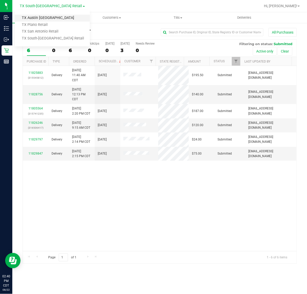
click at [53, 19] on link "TX Austin [GEOGRAPHIC_DATA]" at bounding box center [52, 18] width 75 height 7
